Goal: Find specific page/section: Find specific page/section

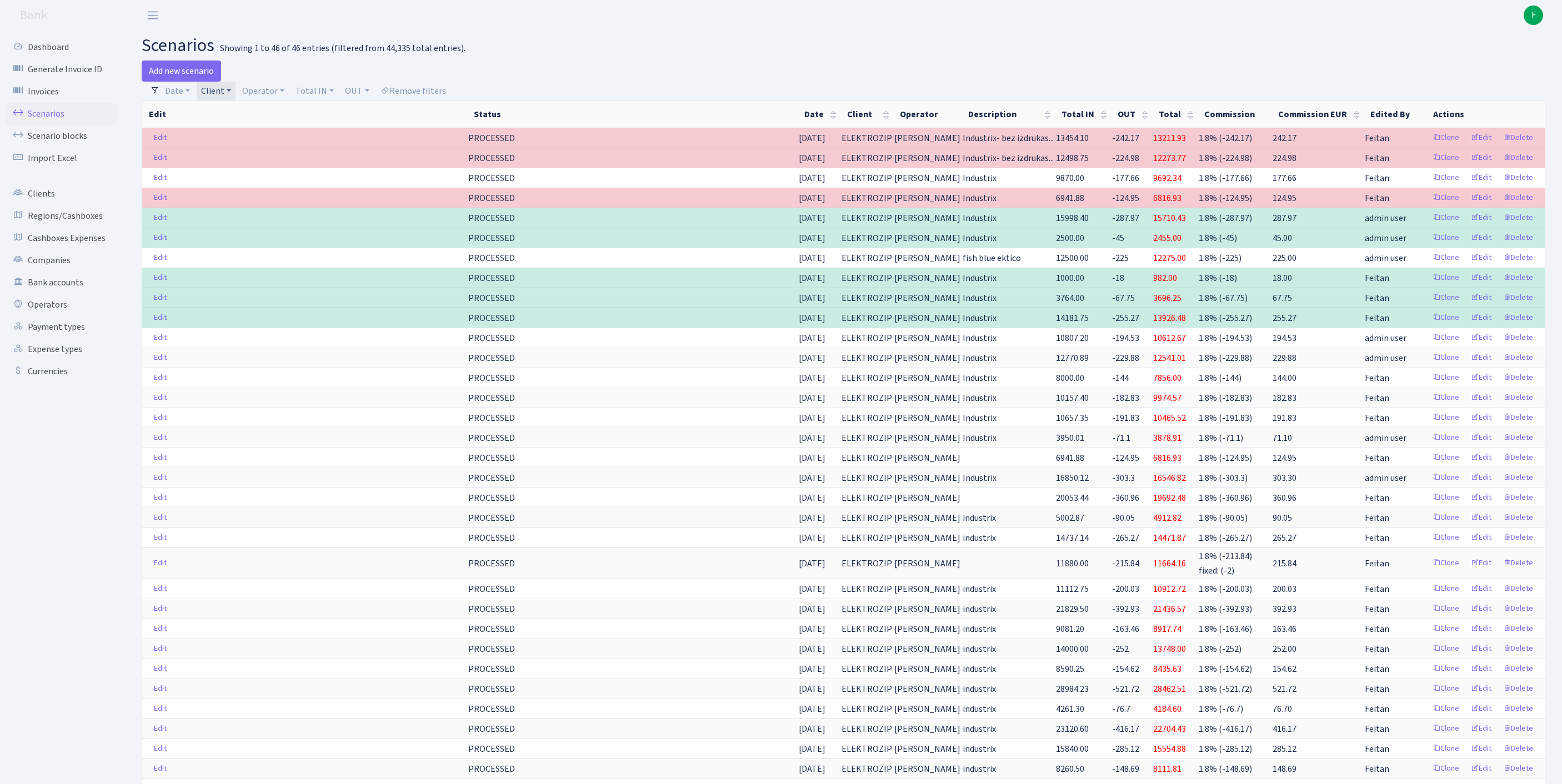
select select "100"
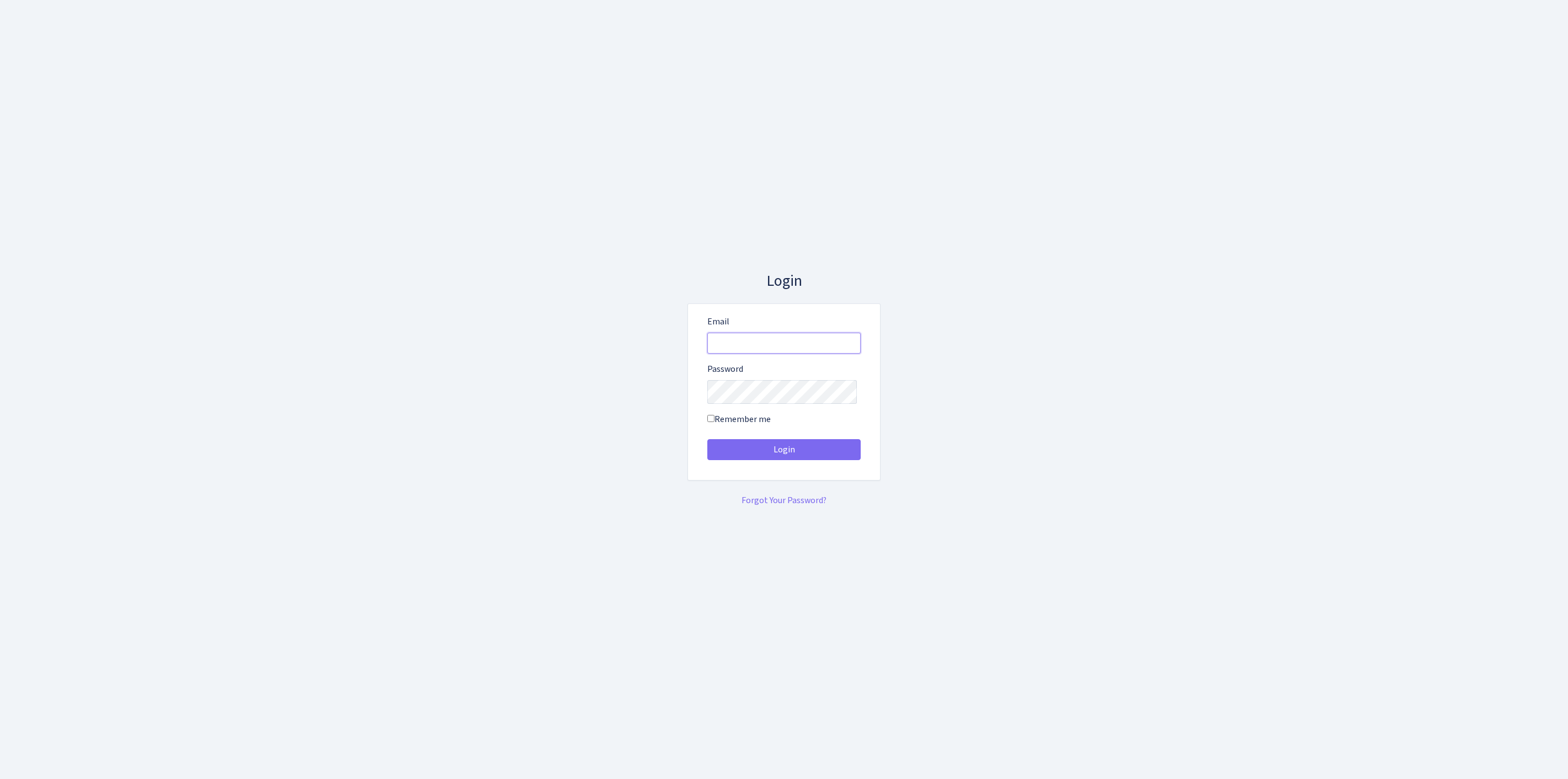
type input "feitan@bank.com"
click at [784, 454] on button "Login" at bounding box center [784, 449] width 153 height 21
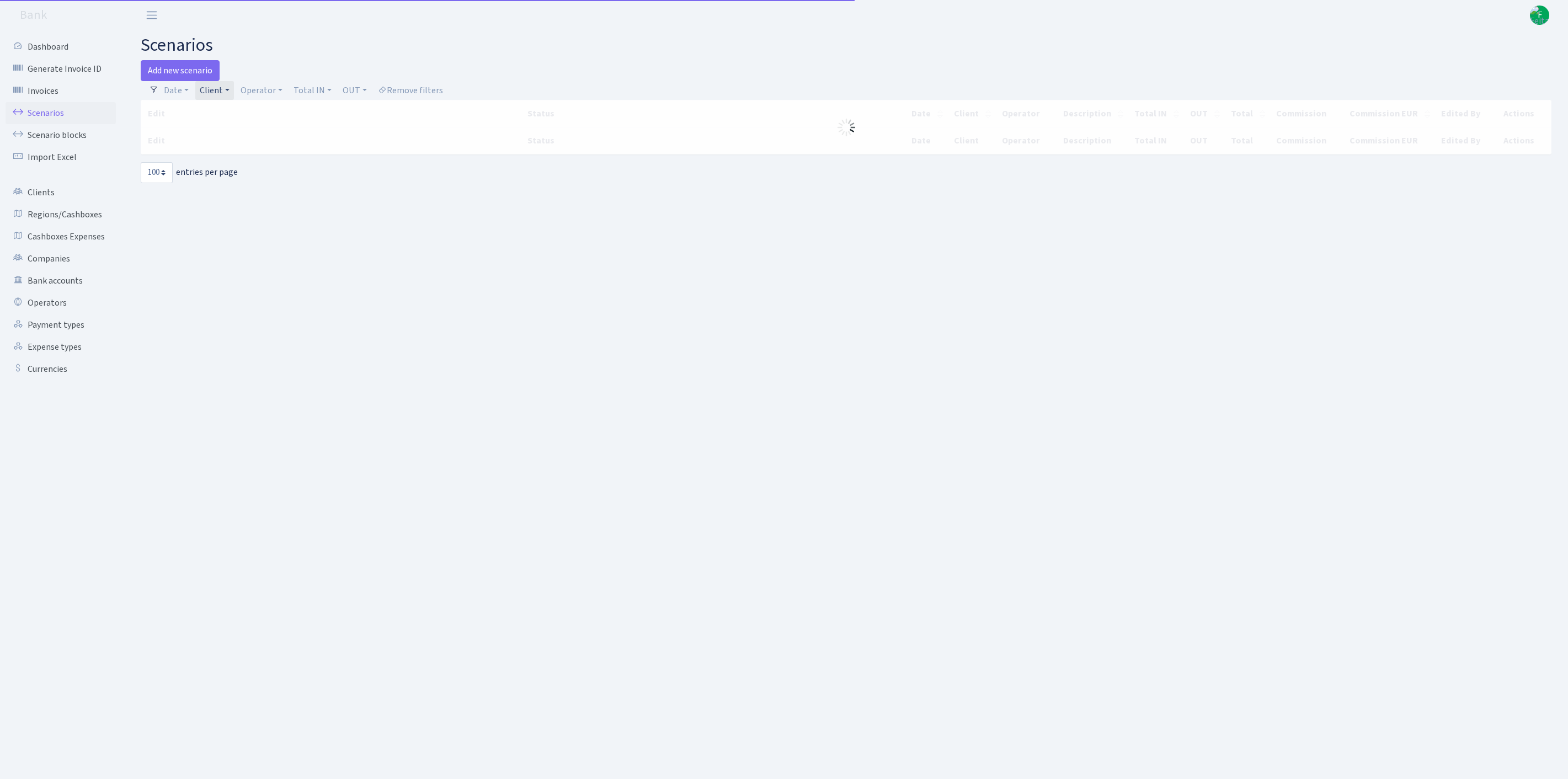
select select "100"
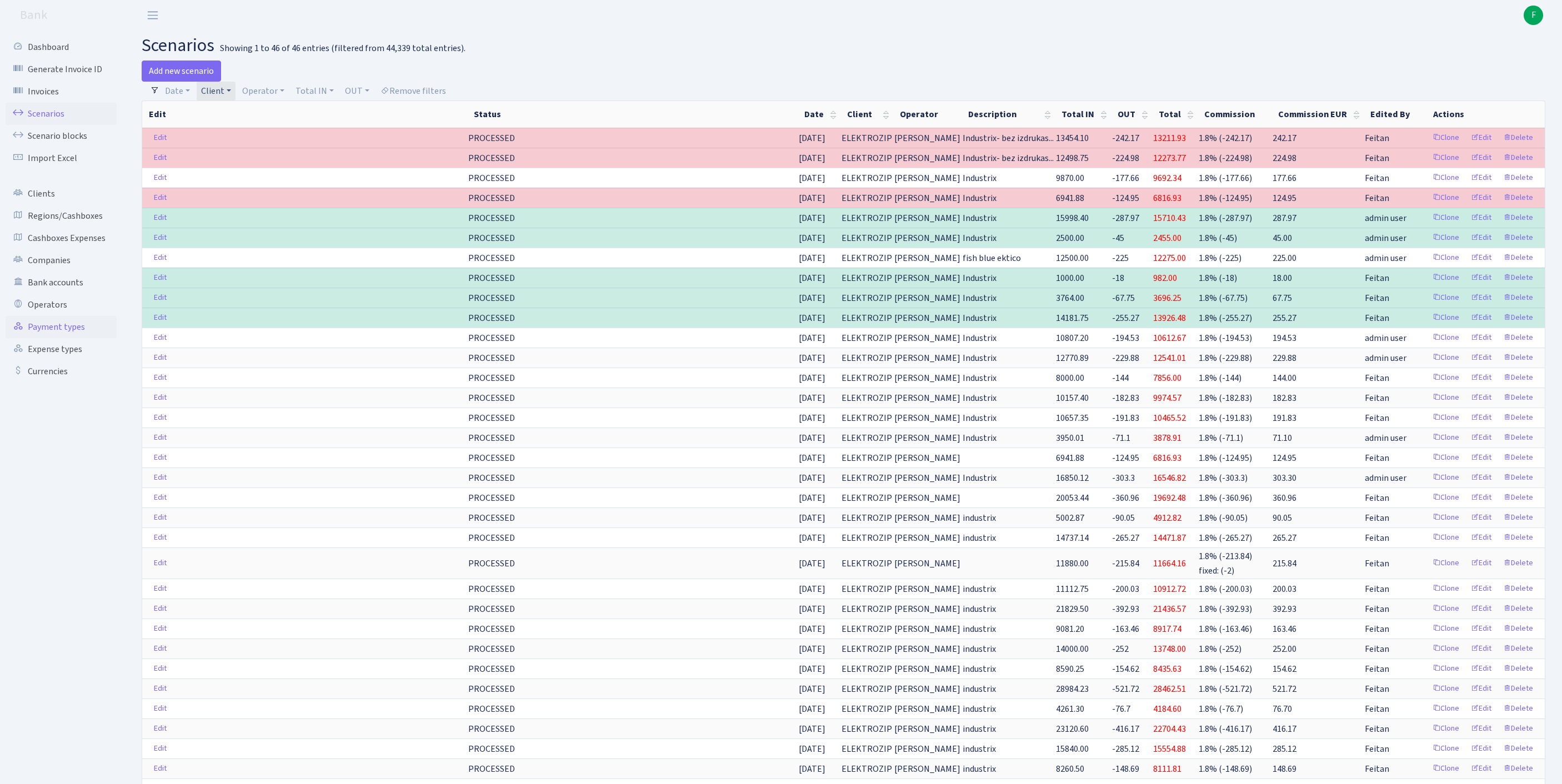
drag, startPoint x: 100, startPoint y: 283, endPoint x: 54, endPoint y: 373, distance: 101.1
click at [44, 125] on link "Scenarios" at bounding box center [61, 113] width 111 height 22
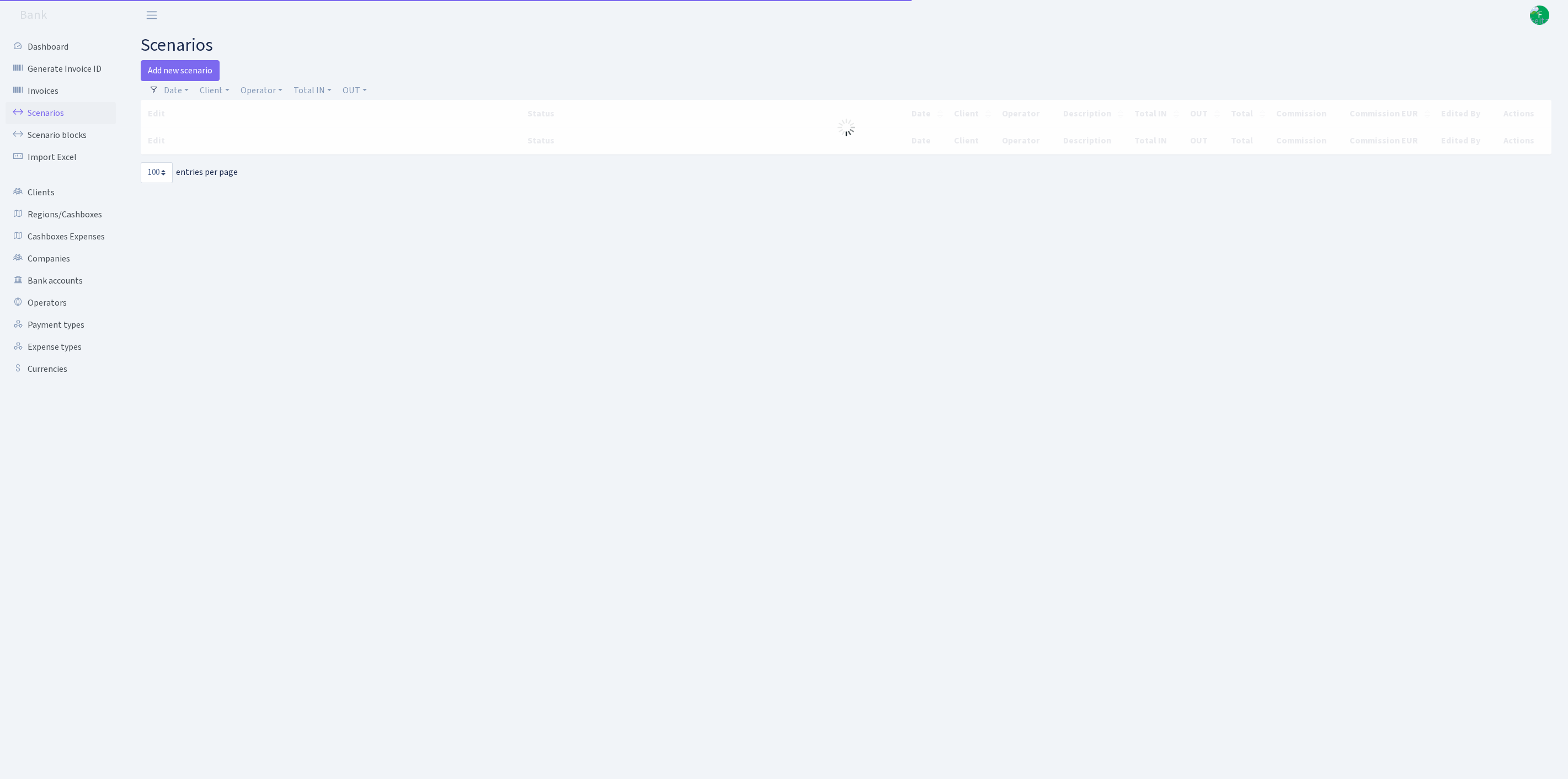
select select "100"
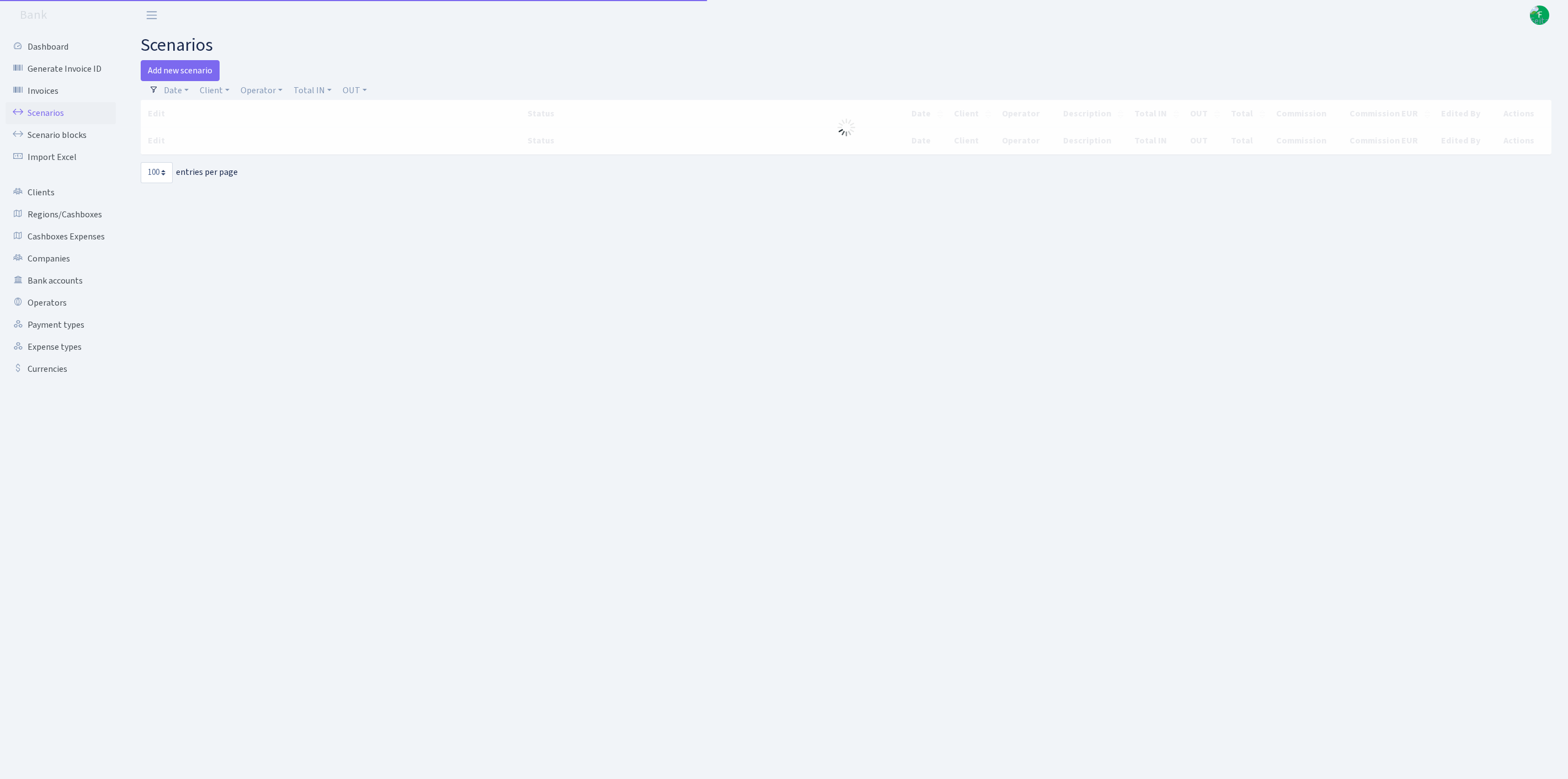
select select "100"
